Goal: Information Seeking & Learning: Learn about a topic

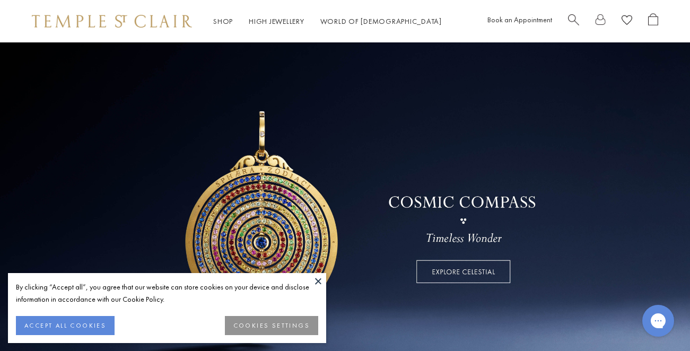
click at [317, 282] on button at bounding box center [318, 281] width 16 height 16
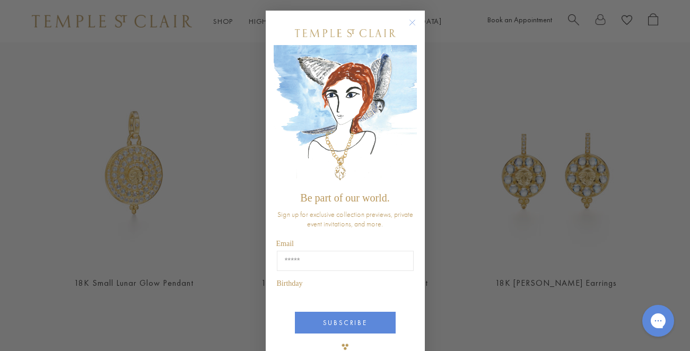
scroll to position [1, 0]
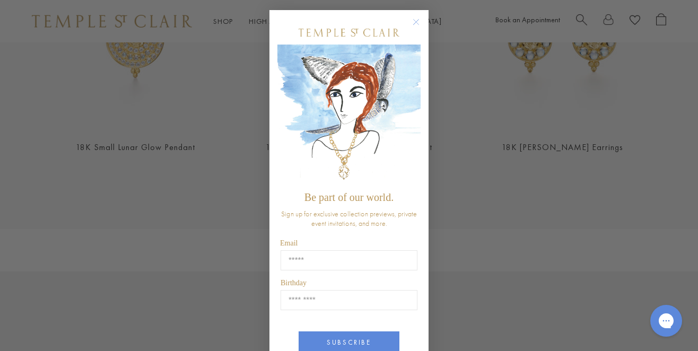
click at [415, 20] on circle "Close dialog" at bounding box center [416, 22] width 13 height 13
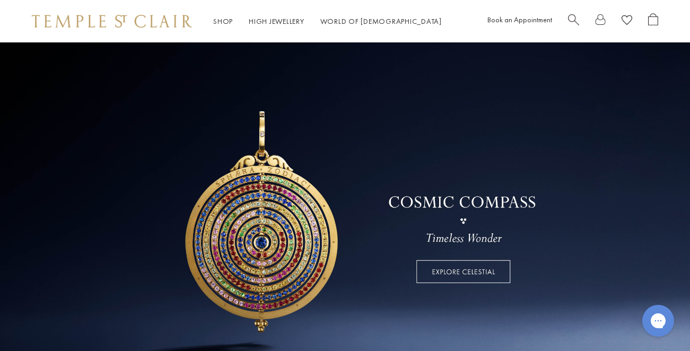
scroll to position [0, 0]
click at [266, 19] on link "High Jewellery High Jewellery" at bounding box center [277, 21] width 56 height 10
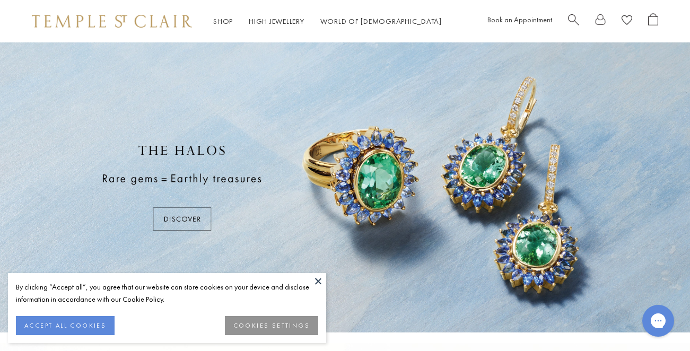
click at [316, 277] on button at bounding box center [318, 281] width 16 height 16
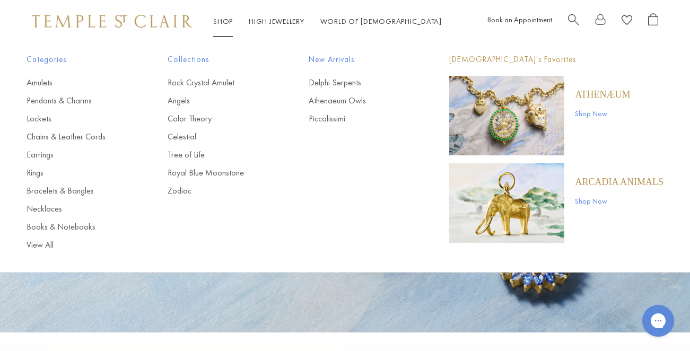
click at [222, 18] on link "Shop Shop" at bounding box center [223, 21] width 20 height 10
click at [340, 82] on link "Delphi Serpents" at bounding box center [358, 83] width 99 height 12
click at [322, 100] on link "Athenaeum Owls" at bounding box center [358, 101] width 99 height 12
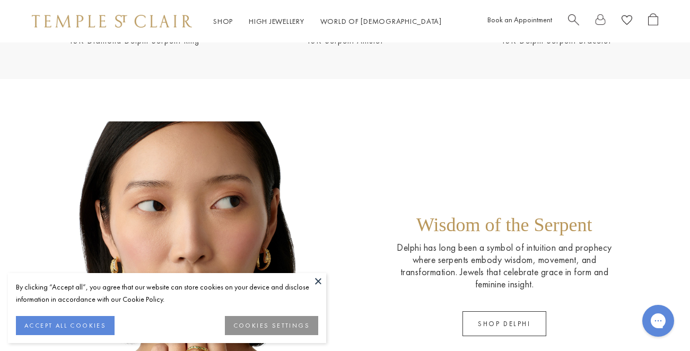
scroll to position [557, 0]
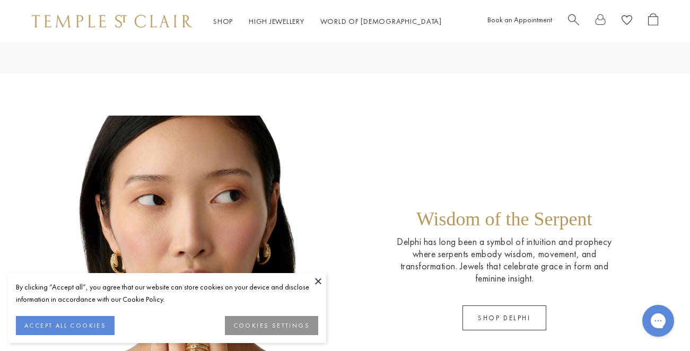
click at [317, 282] on button at bounding box center [318, 281] width 16 height 16
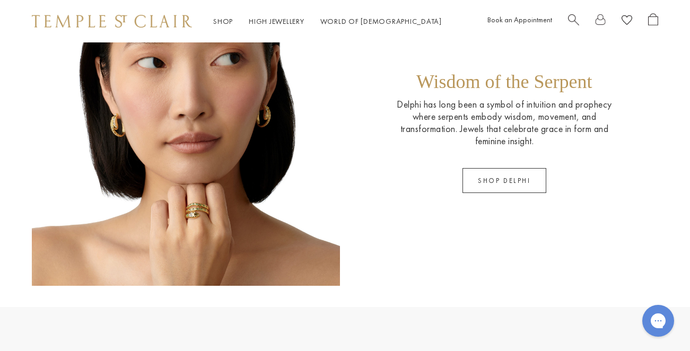
scroll to position [695, 0]
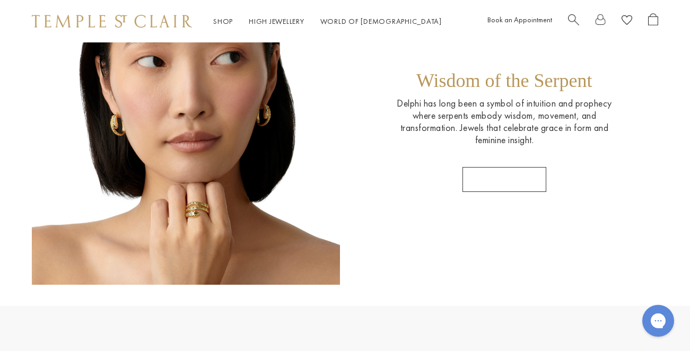
click at [507, 178] on link "SHOP DELPHI" at bounding box center [504, 179] width 84 height 25
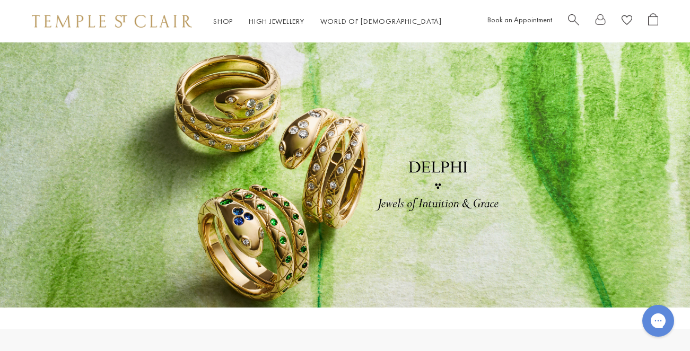
scroll to position [0, 0]
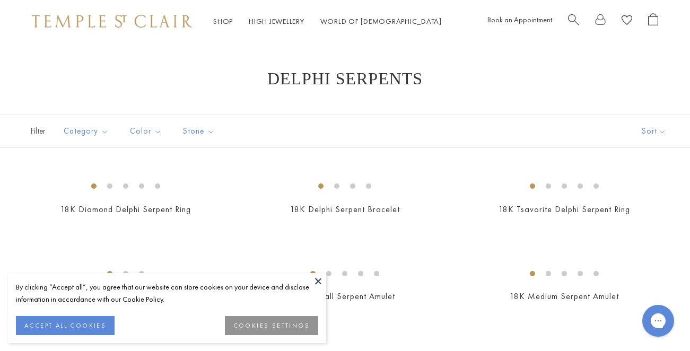
click at [319, 280] on button at bounding box center [318, 281] width 16 height 16
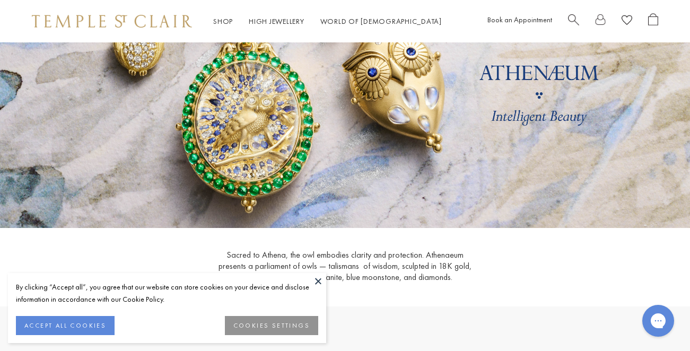
click at [318, 279] on button at bounding box center [318, 281] width 16 height 16
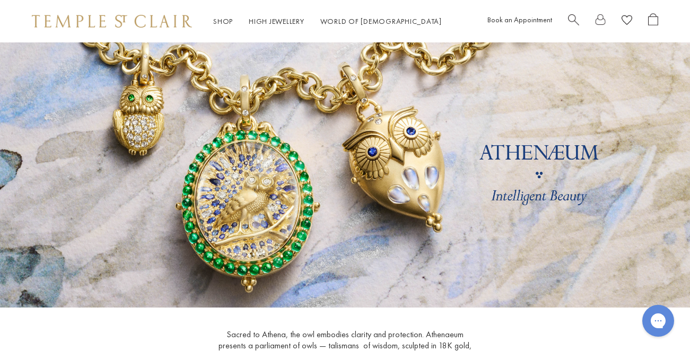
click at [501, 194] on link at bounding box center [345, 174] width 690 height 265
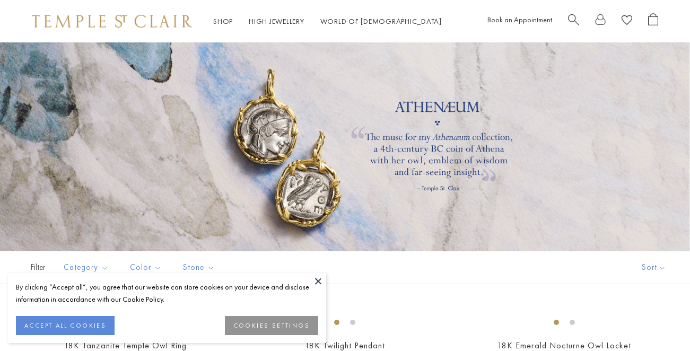
click at [316, 276] on button at bounding box center [318, 281] width 16 height 16
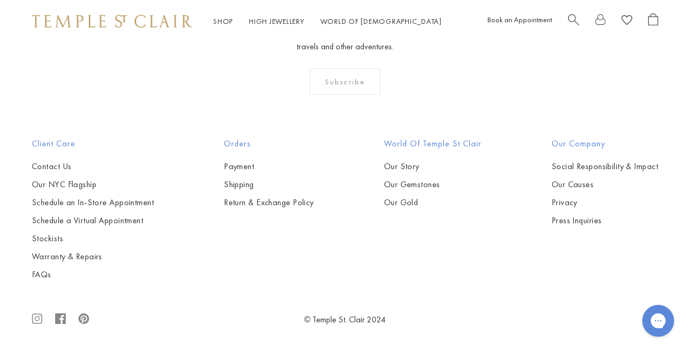
scroll to position [1005, 0]
click at [0, 0] on img at bounding box center [0, 0] width 0 height 0
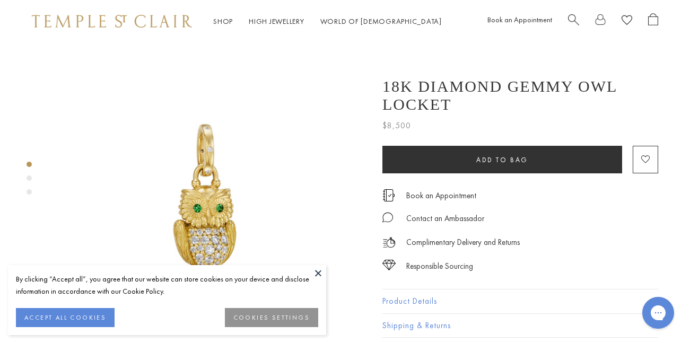
click at [317, 269] on button at bounding box center [318, 273] width 16 height 16
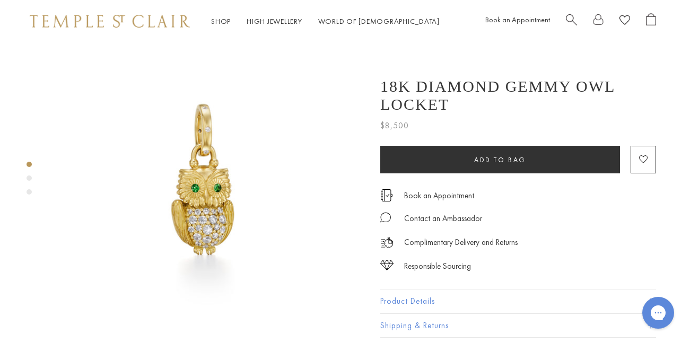
scroll to position [16, 2]
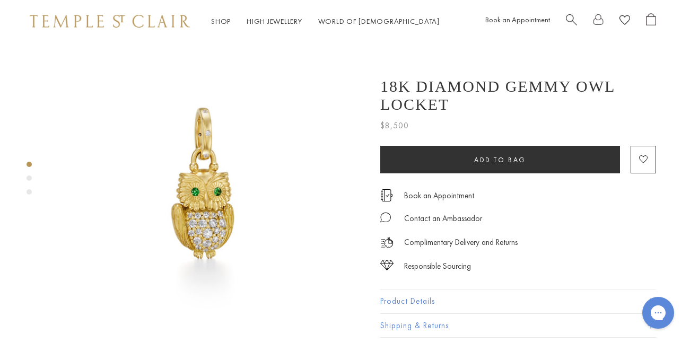
click at [198, 211] on img at bounding box center [207, 182] width 313 height 313
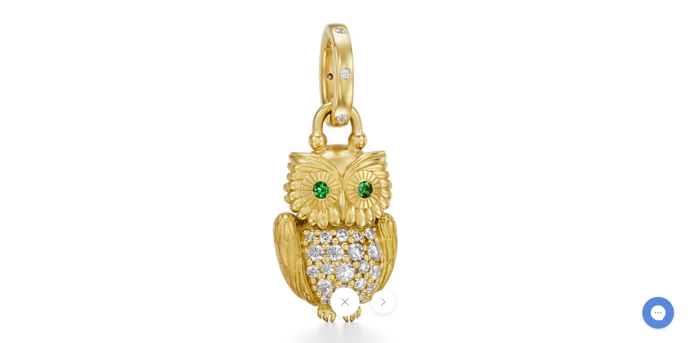
click at [384, 304] on button at bounding box center [383, 302] width 24 height 24
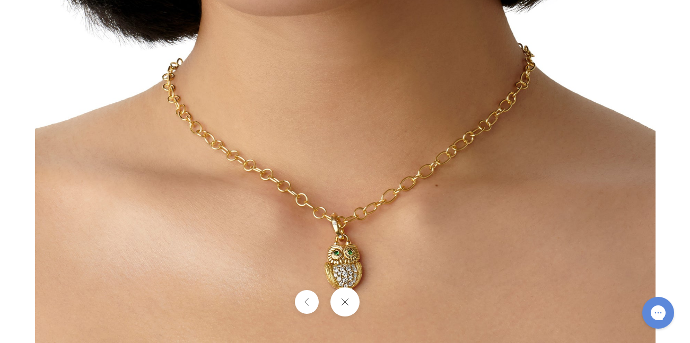
click at [304, 304] on button at bounding box center [307, 302] width 24 height 24
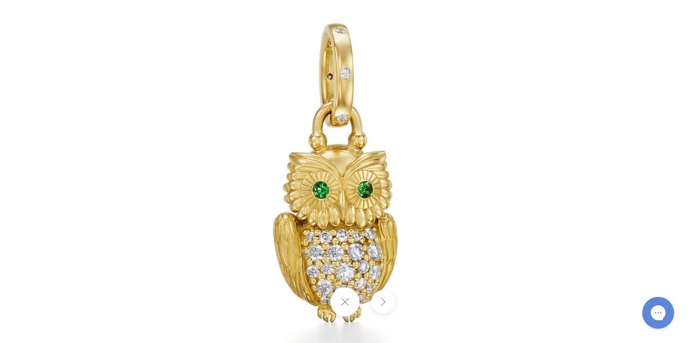
click at [345, 303] on button at bounding box center [344, 301] width 29 height 29
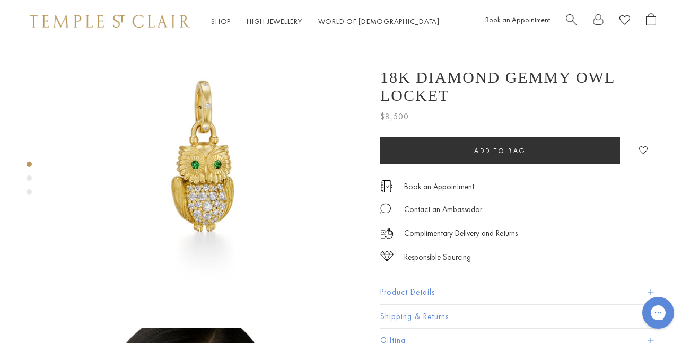
scroll to position [46, 2]
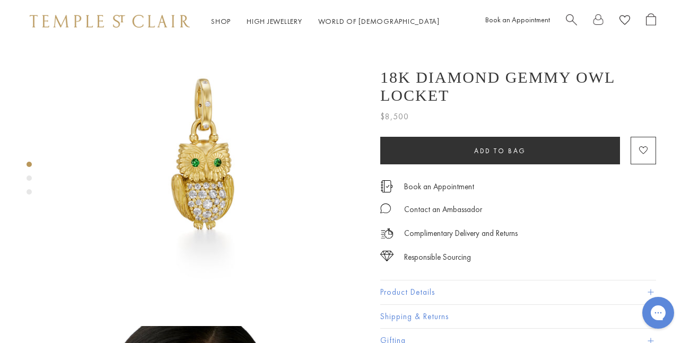
click at [408, 289] on button "Product Details" at bounding box center [518, 293] width 276 height 24
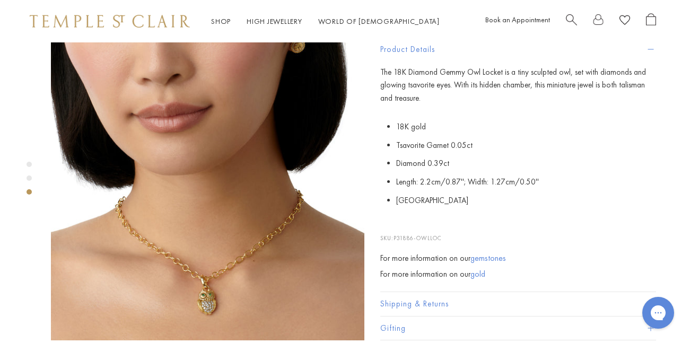
scroll to position [676, 2]
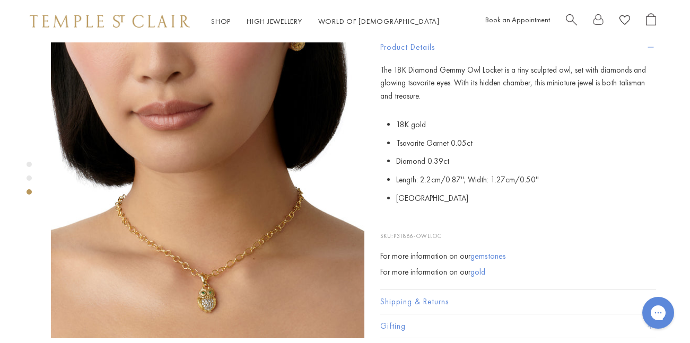
click at [208, 250] on img at bounding box center [207, 181] width 313 height 313
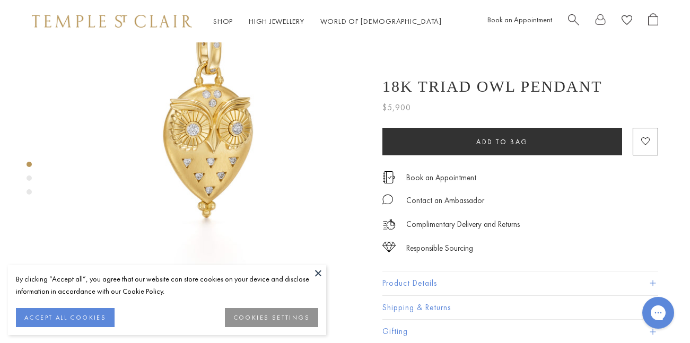
scroll to position [116, 0]
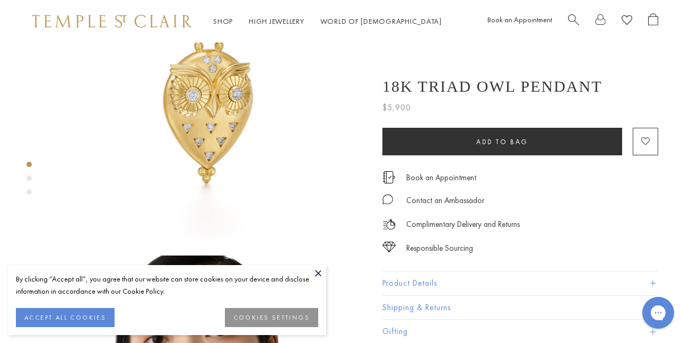
click at [651, 278] on button "Product Details" at bounding box center [520, 284] width 276 height 24
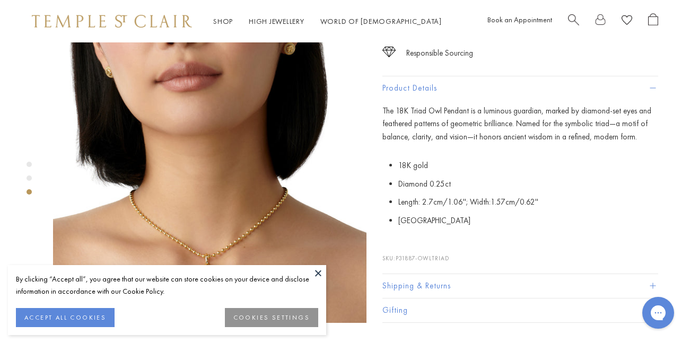
scroll to position [697, 0]
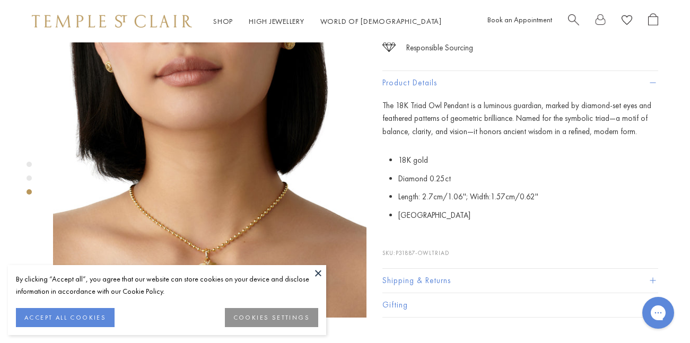
click at [318, 274] on button at bounding box center [318, 273] width 16 height 16
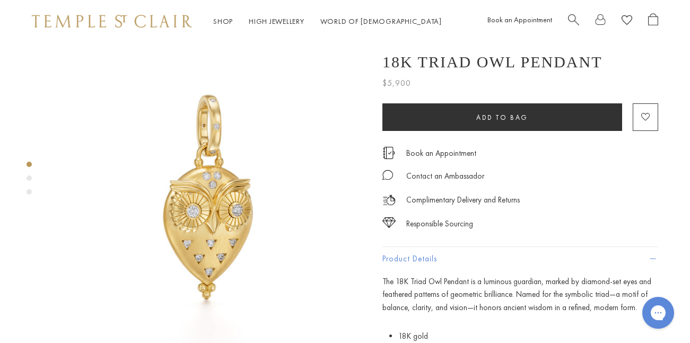
scroll to position [0, 0]
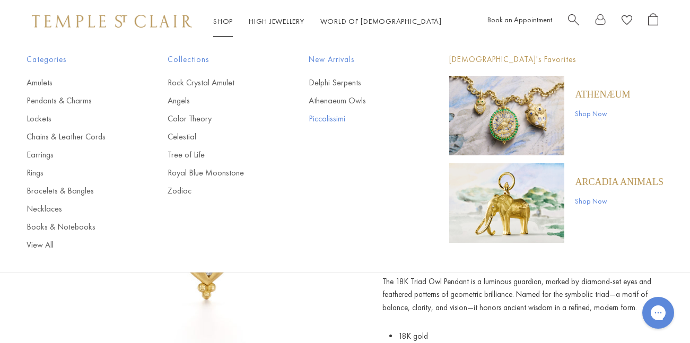
click at [333, 117] on link "Piccolissimi" at bounding box center [358, 119] width 99 height 12
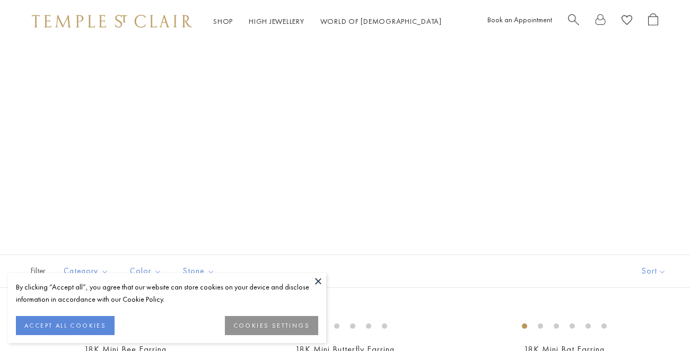
click at [317, 278] on button at bounding box center [318, 281] width 16 height 16
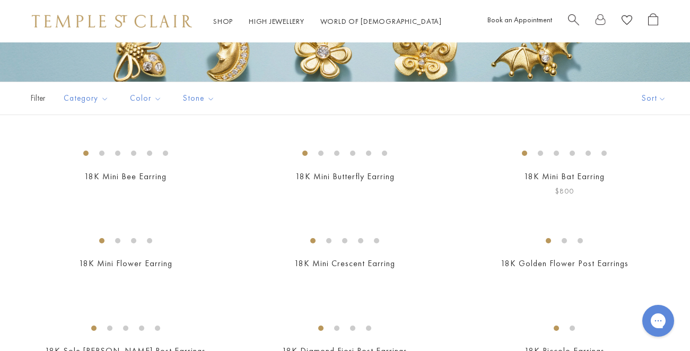
scroll to position [173, 0]
click at [0, 0] on img at bounding box center [0, 0] width 0 height 0
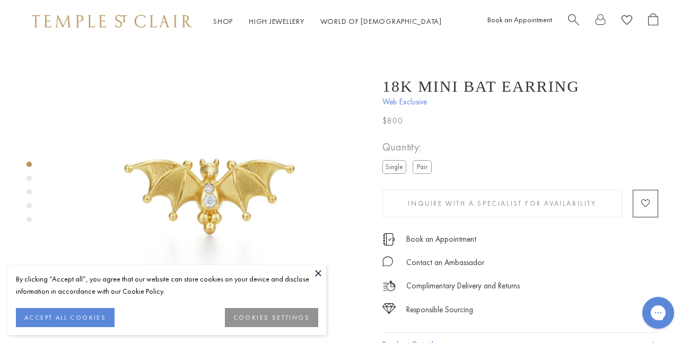
click at [315, 271] on button at bounding box center [318, 273] width 16 height 16
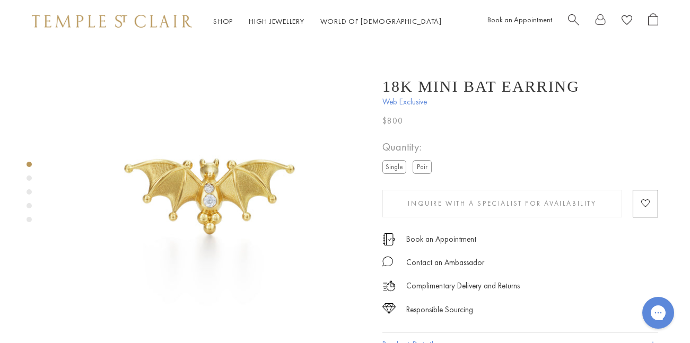
click at [429, 169] on label "Pair" at bounding box center [422, 166] width 19 height 13
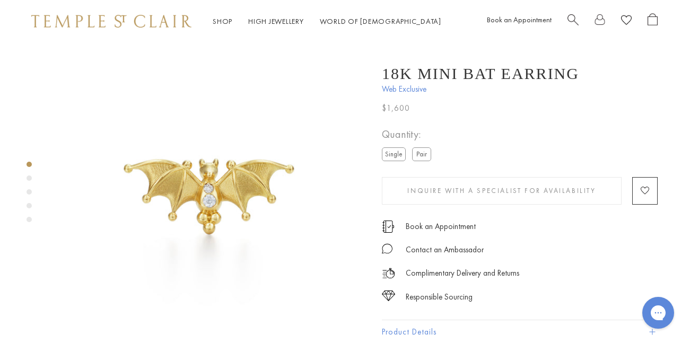
scroll to position [0, 1]
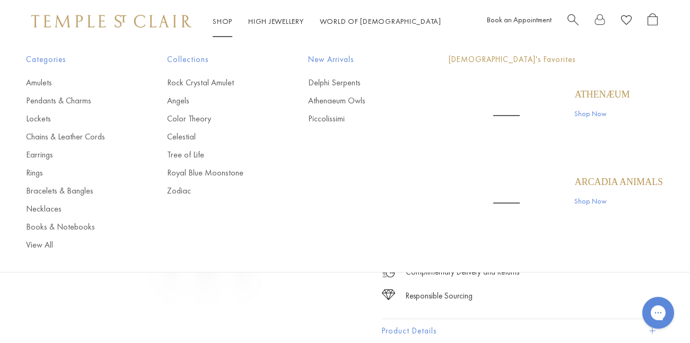
click at [225, 20] on link "Shop Shop" at bounding box center [223, 21] width 20 height 10
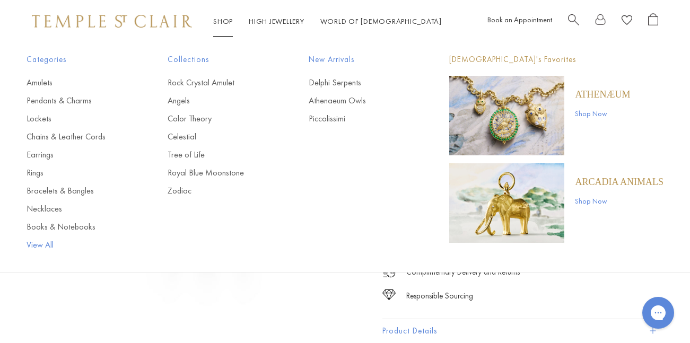
click at [44, 243] on link "View All" at bounding box center [76, 245] width 99 height 12
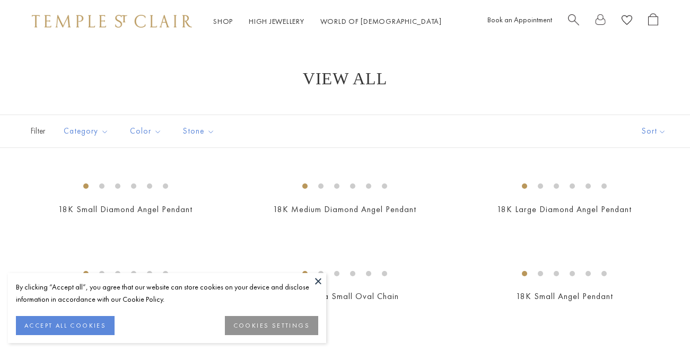
click at [320, 278] on button at bounding box center [318, 281] width 16 height 16
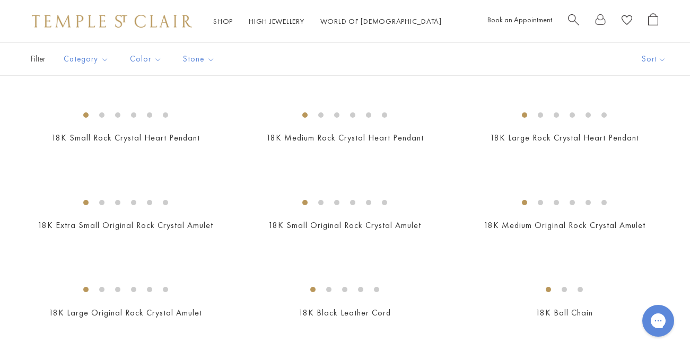
scroll to position [355, 0]
